Goal: Find specific page/section: Find specific page/section

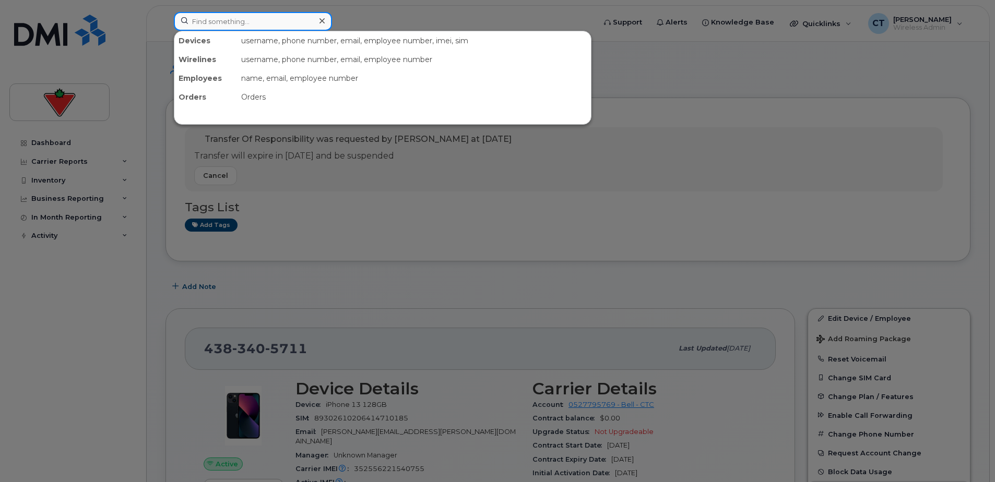
click at [246, 17] on input at bounding box center [253, 21] width 158 height 19
paste input "4389938856"
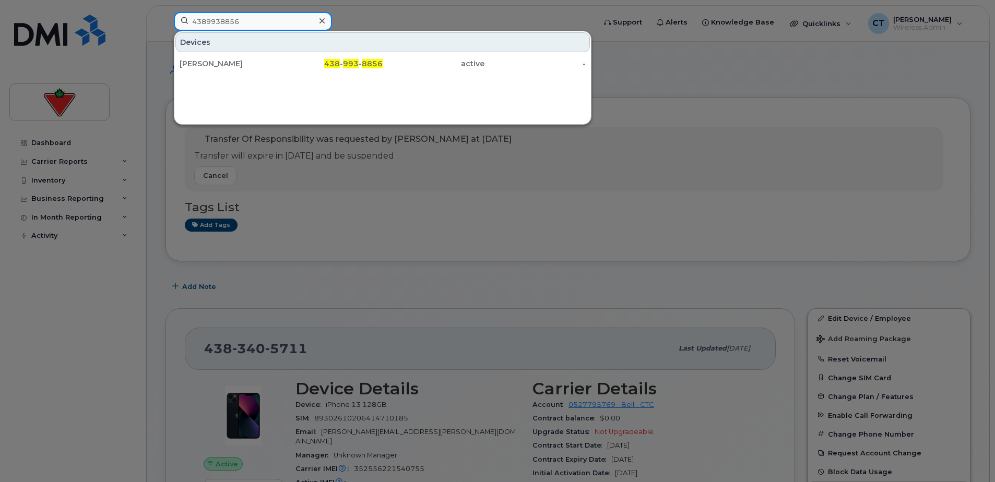
type input "4389938856"
click at [230, 66] on div "Gordon Casbourne" at bounding box center [231, 63] width 102 height 10
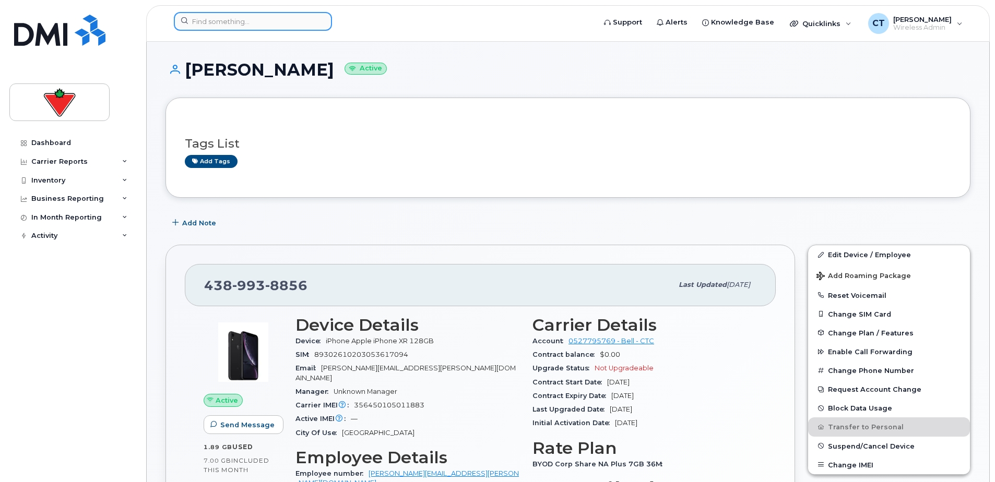
click at [241, 19] on input at bounding box center [253, 21] width 158 height 19
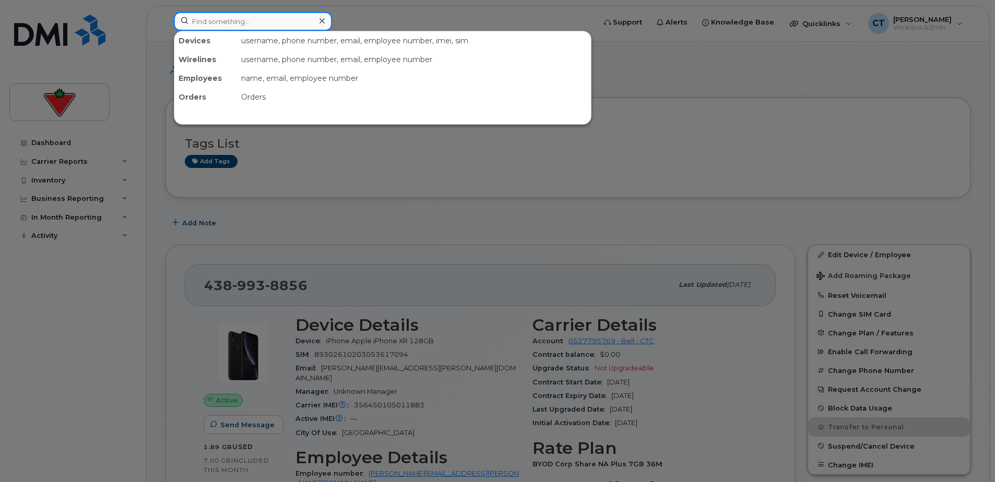
paste input "[PERSON_NAME]"
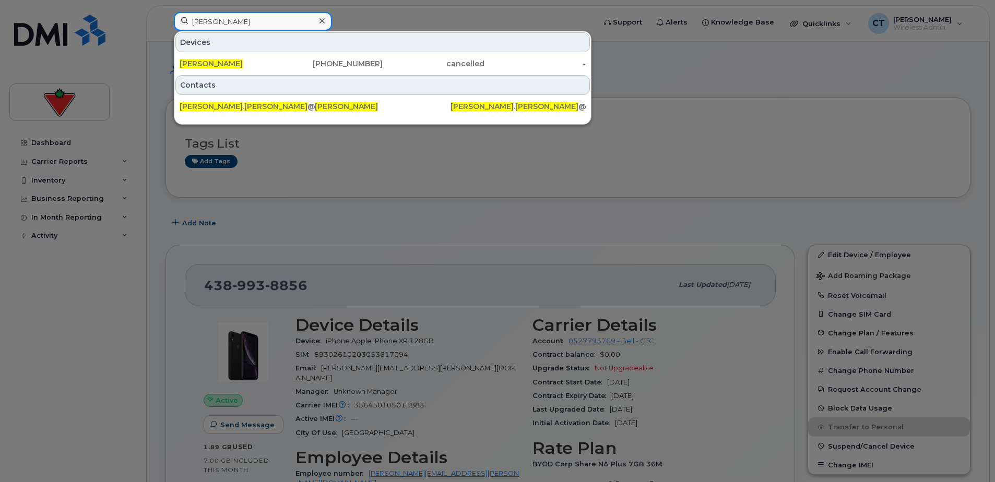
type input "[PERSON_NAME]"
click at [258, 61] on div "[PERSON_NAME]" at bounding box center [231, 63] width 102 height 10
